Goal: Obtain resource: Download file/media

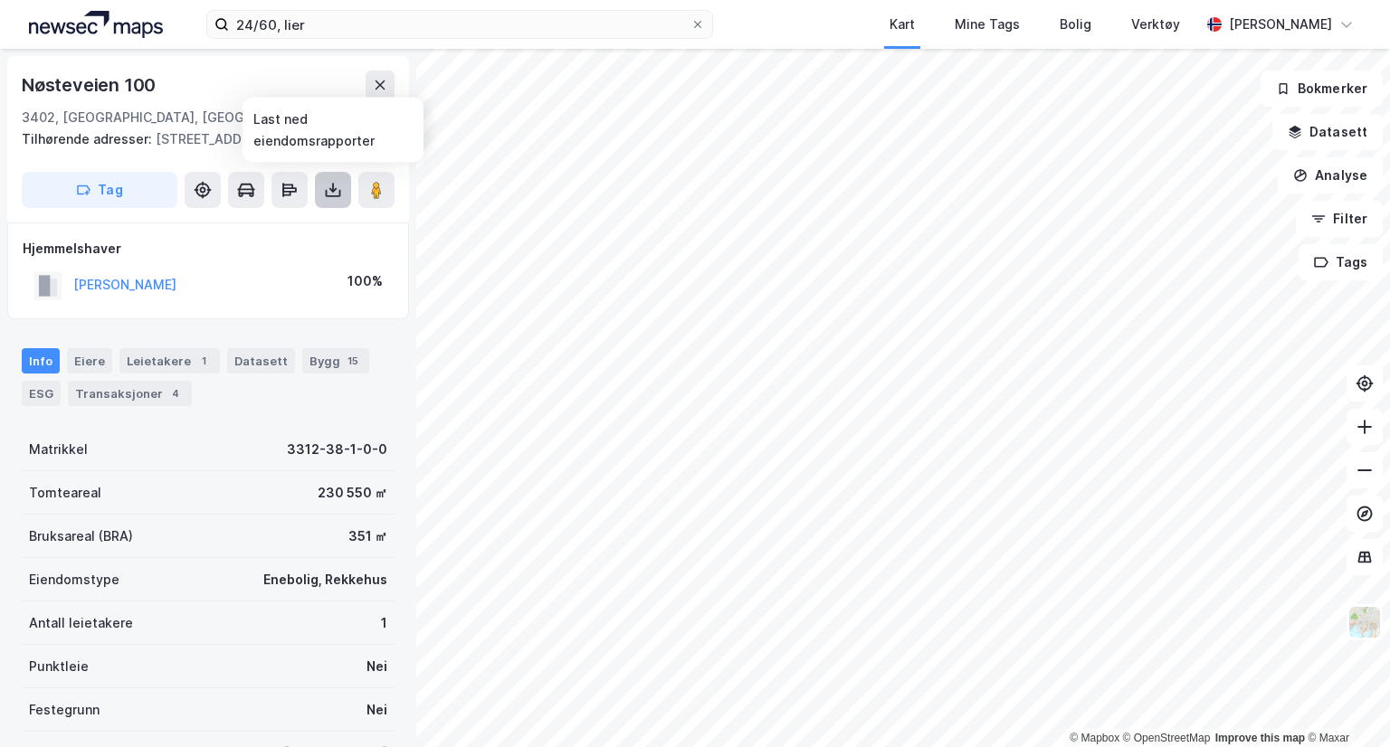
click at [336, 196] on icon at bounding box center [333, 190] width 18 height 18
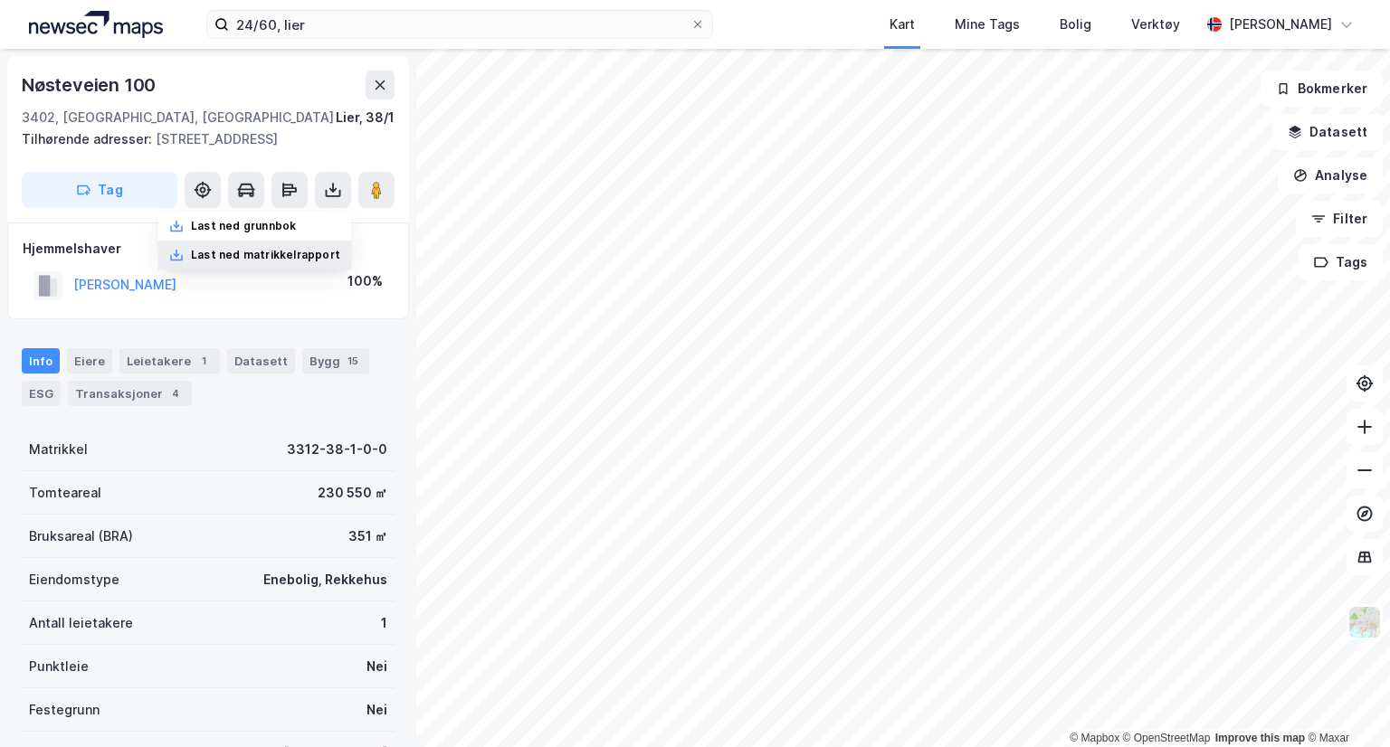
click at [327, 248] on div "Last ned matrikkelrapport" at bounding box center [265, 255] width 149 height 14
